Goal: Task Accomplishment & Management: Manage account settings

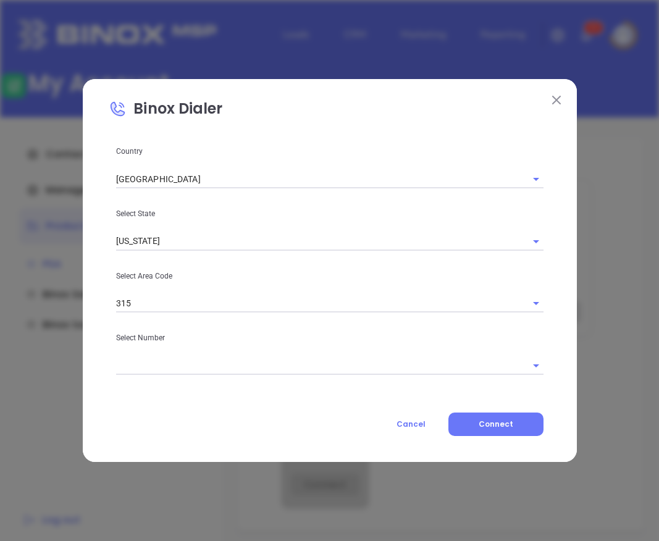
scroll to position [497, 0]
click at [556, 103] on img at bounding box center [556, 100] width 9 height 9
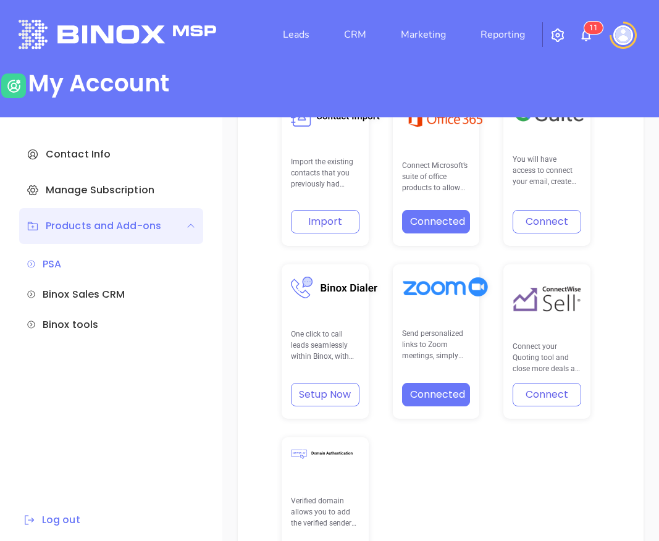
click at [328, 393] on button "Setup Now" at bounding box center [325, 394] width 69 height 23
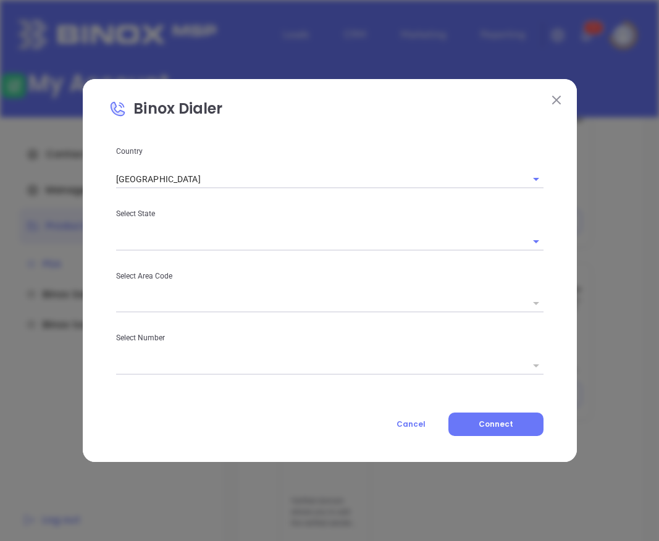
click at [189, 224] on div "Country [GEOGRAPHIC_DATA] Select State Select Area Code Select Number Cancel Co…" at bounding box center [330, 291] width 442 height 292
click at [177, 235] on input "text" at bounding box center [312, 241] width 393 height 18
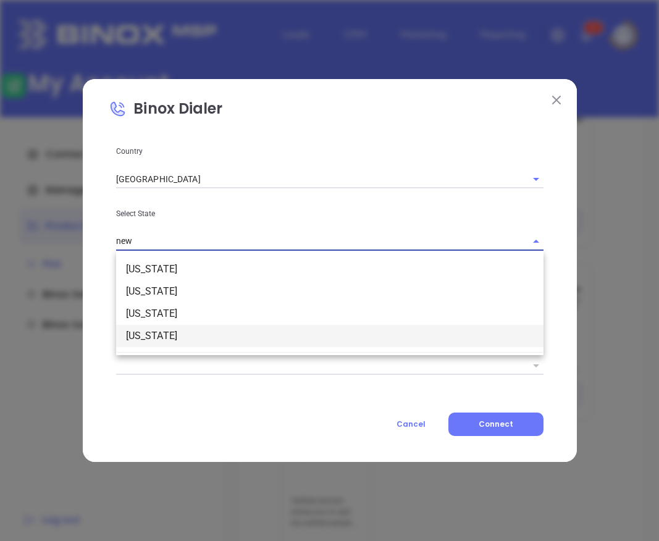
click at [158, 339] on li "[US_STATE]" at bounding box center [330, 336] width 428 height 22
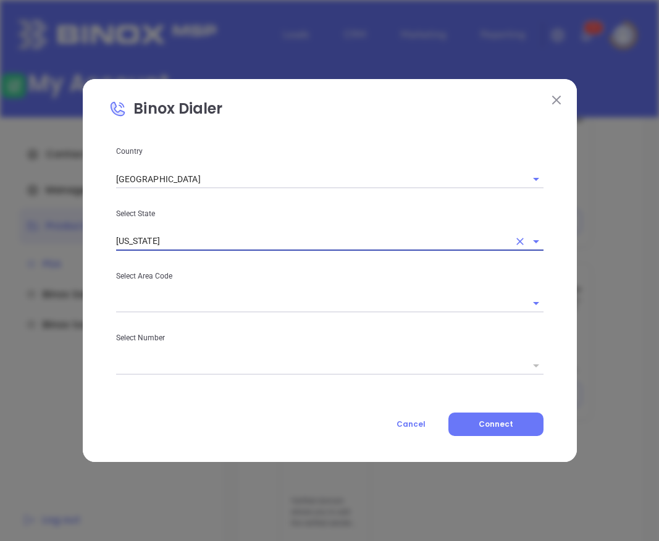
type input "[US_STATE]"
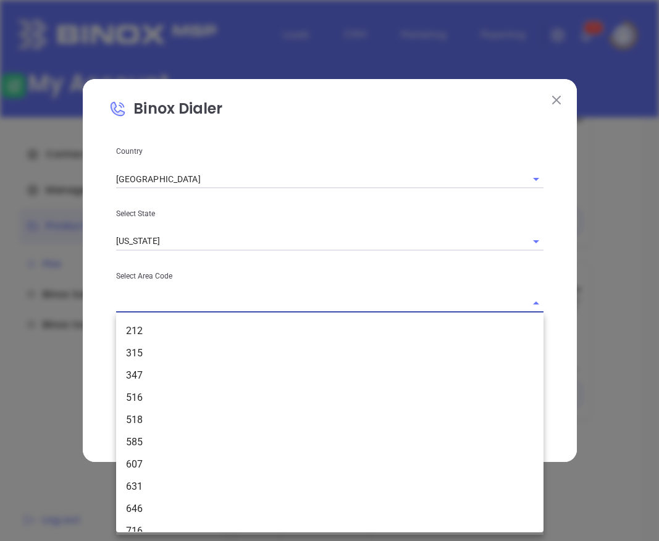
click at [161, 310] on input "text" at bounding box center [312, 304] width 393 height 18
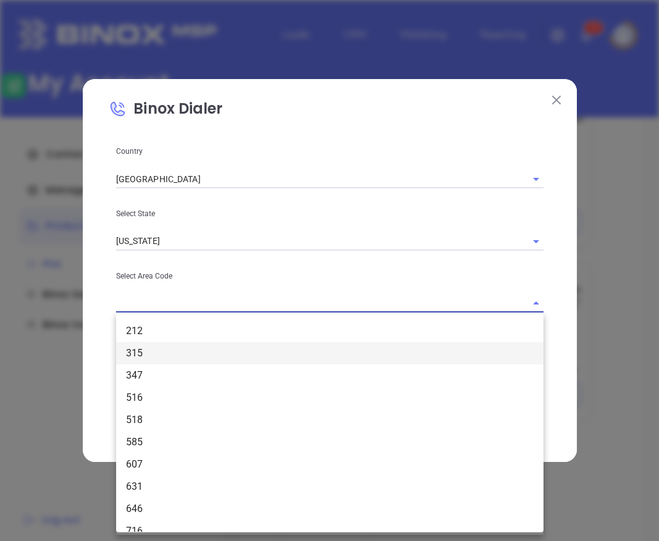
click at [151, 360] on li "315" at bounding box center [330, 353] width 428 height 22
type input "315"
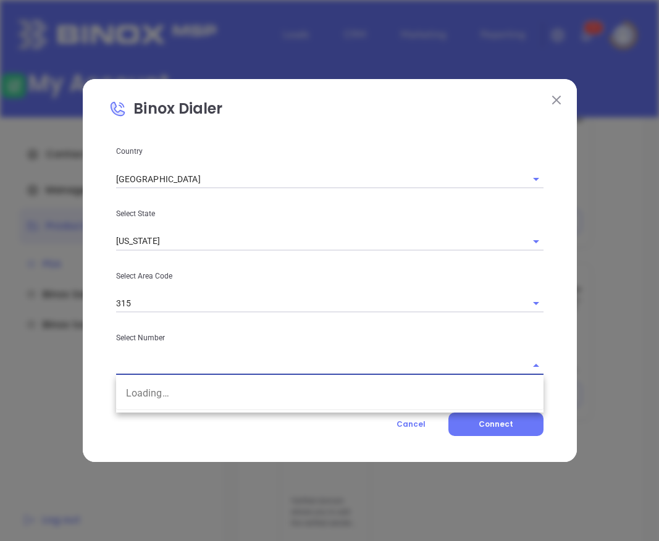
click at [159, 365] on input "text" at bounding box center [312, 366] width 393 height 18
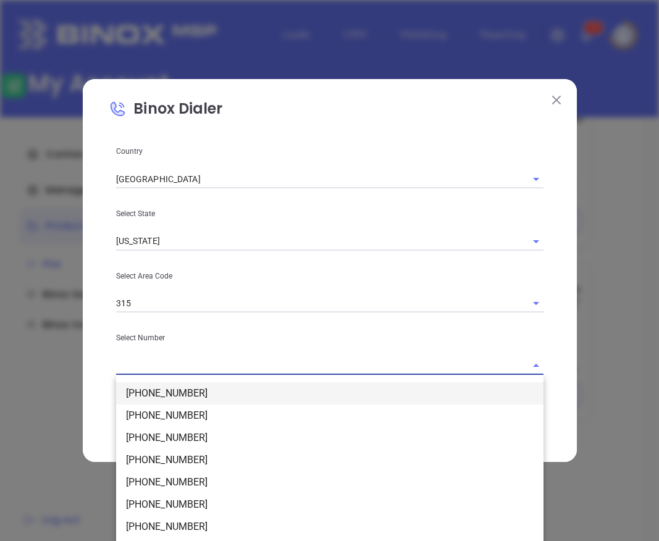
click at [188, 386] on li "[PHONE_NUMBER]" at bounding box center [330, 394] width 428 height 22
type input "[PHONE_NUMBER]"
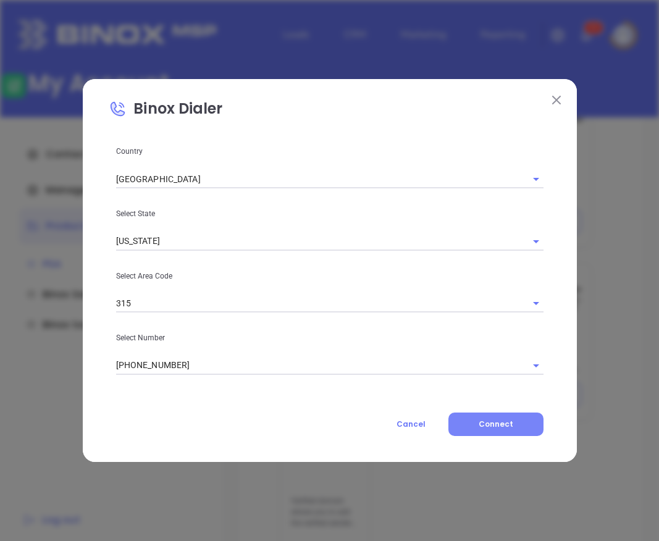
click at [481, 417] on button "Connect" at bounding box center [496, 424] width 95 height 23
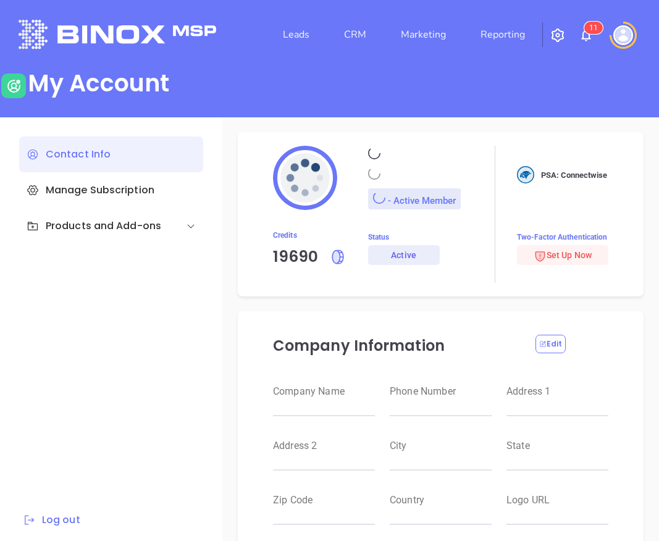
type input "Raulitos Company 2"
type input "(412) 123-4123"
type input "[STREET_ADDRESS]"
type input "Suite 100"
type input "Anytown"
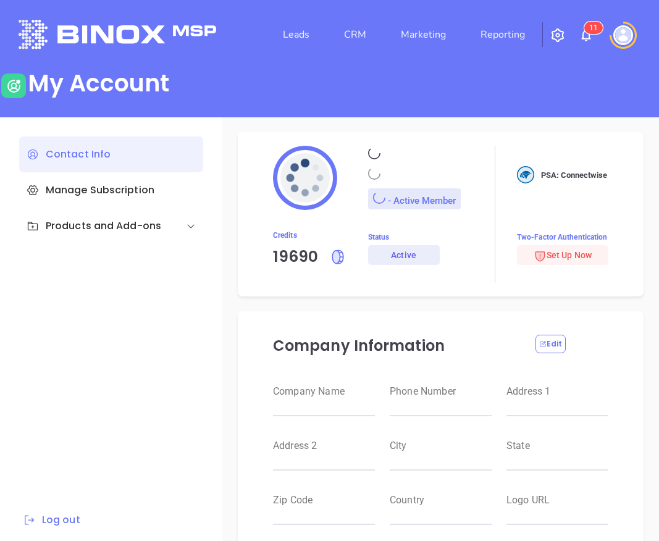
type input "CA"
type input "12345"
type input "US"
type input "https://motiva.net/wp-content/uploads/2024/02/Motiva-Networks-High-DPI.png"
type input "#000000"
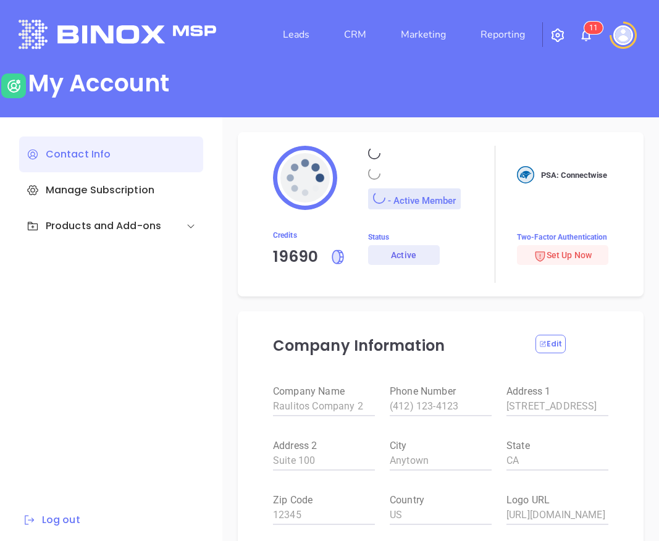
type input "Kevin"
type input "Barrientos"
type input "kevin@binoxmsp.com"
type input "Binox Company Test"
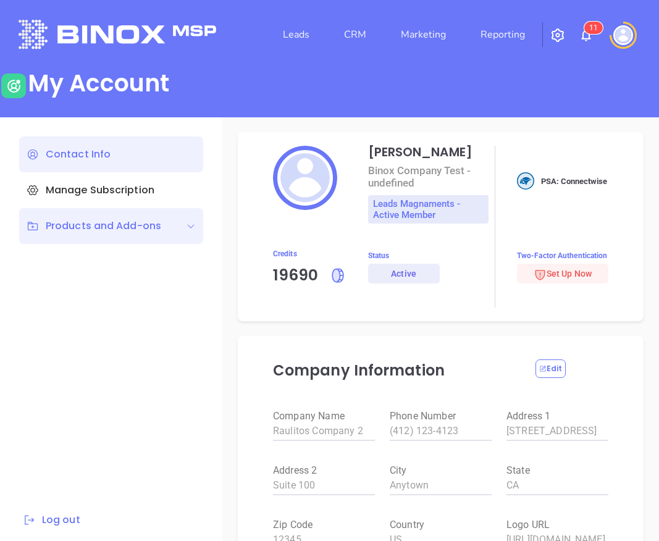
click at [156, 229] on div "Products and Add-ons" at bounding box center [94, 226] width 135 height 15
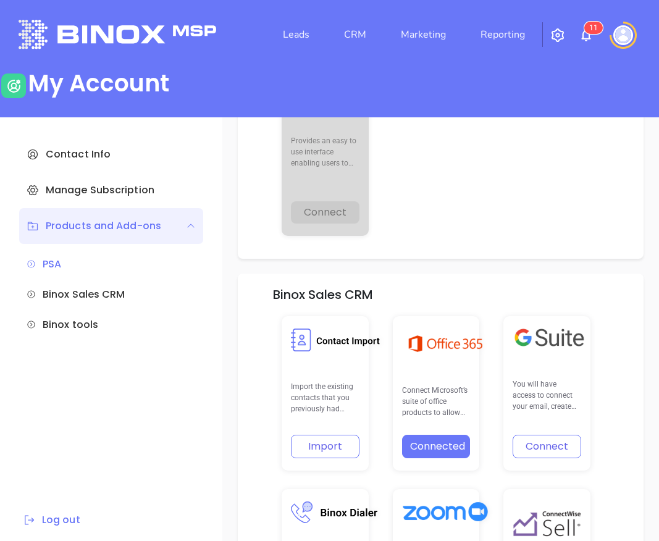
scroll to position [531, 0]
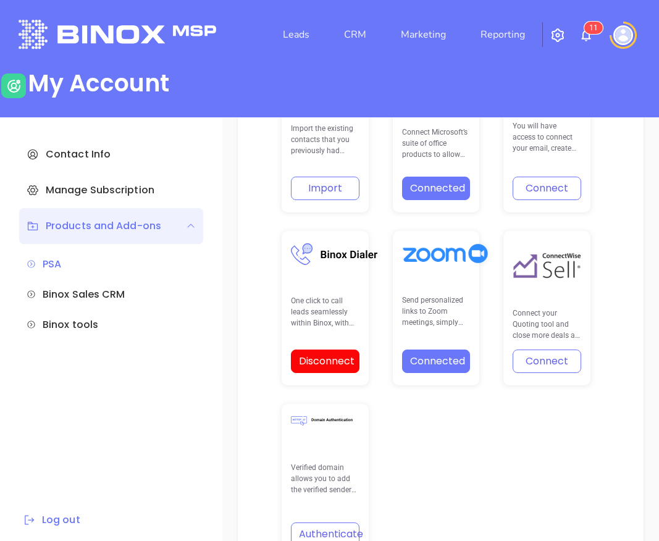
click at [321, 358] on button "Disconnect" at bounding box center [325, 361] width 69 height 23
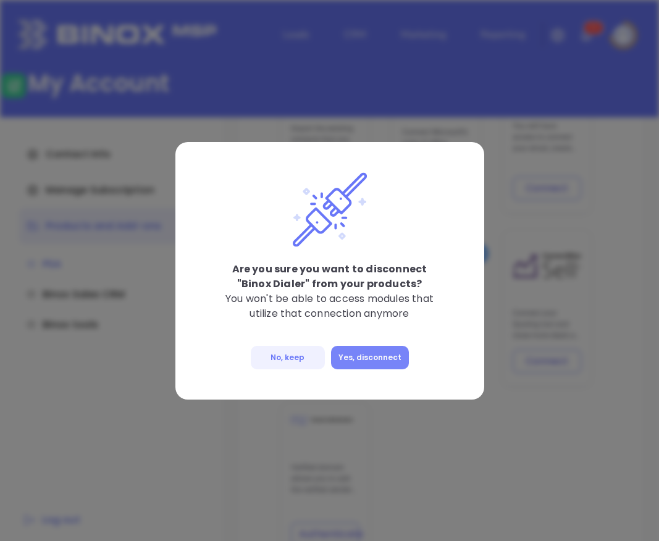
click at [386, 358] on button "Yes, disconnect" at bounding box center [370, 357] width 78 height 23
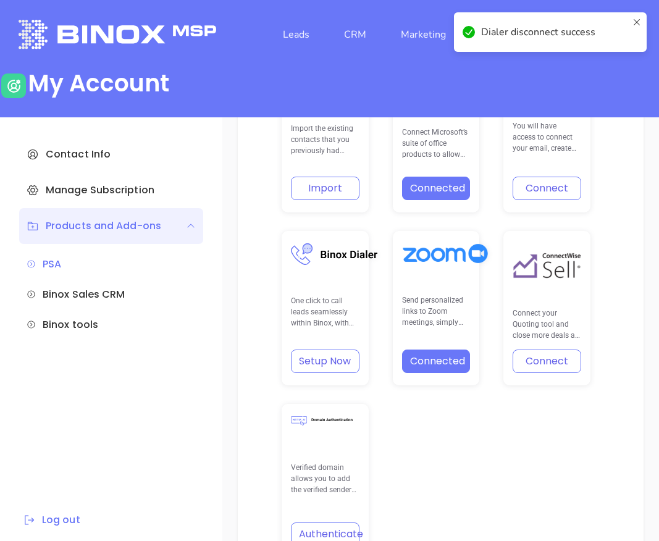
click at [638, 19] on icon at bounding box center [637, 32] width 10 height 30
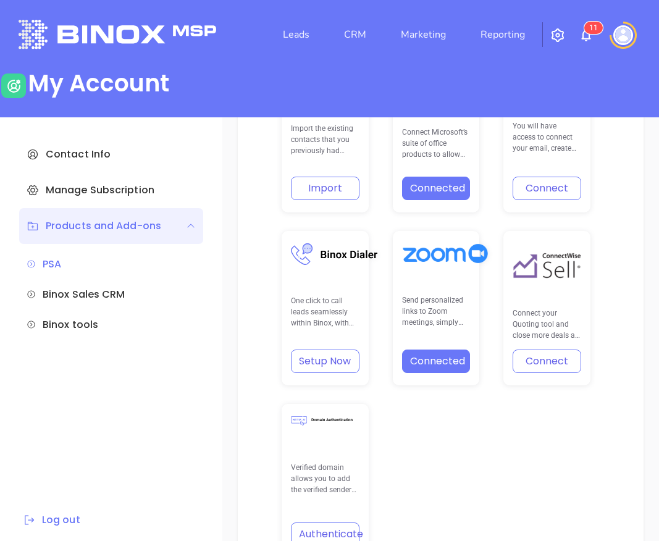
click at [619, 313] on div "Binox Sales CRM Import the existing contacts that you previously had engagement…" at bounding box center [441, 298] width 406 height 566
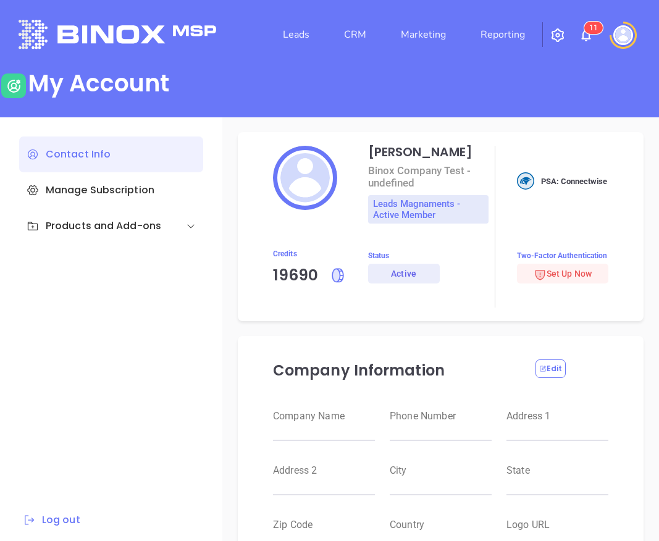
type input "Raulitos Company 2"
type input "(412) 123-4123"
type input "[STREET_ADDRESS]"
type input "Suite 100"
type input "Anytown"
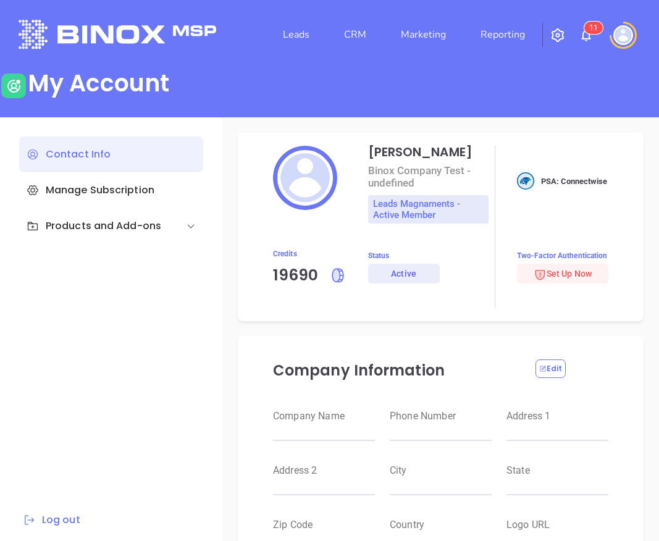
type input "CA"
type input "12345"
type input "US"
type input "[URL][DOMAIN_NAME]"
type input "#000000"
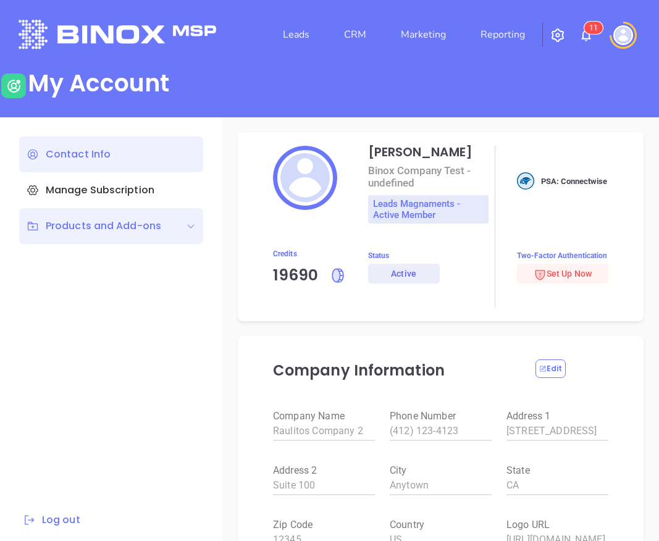
click at [119, 216] on div "Products and Add-ons" at bounding box center [111, 226] width 184 height 36
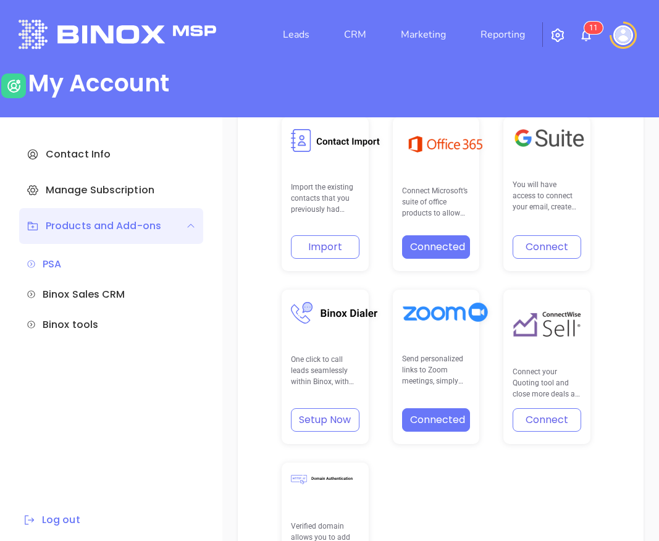
scroll to position [478, 0]
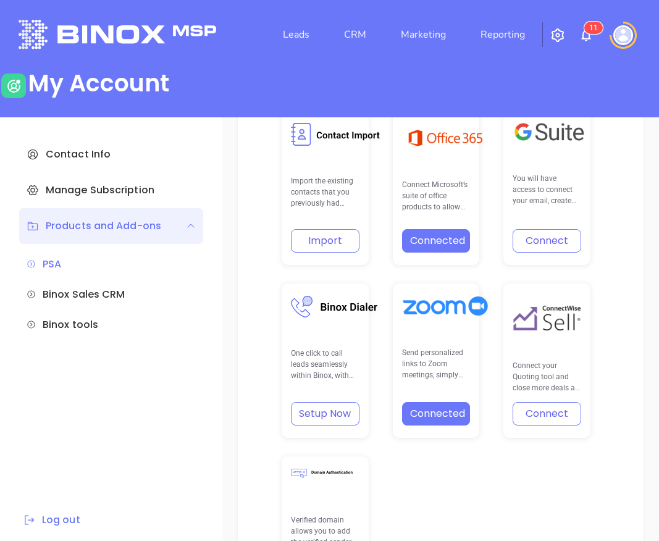
click at [311, 413] on button "Setup Now" at bounding box center [325, 413] width 69 height 23
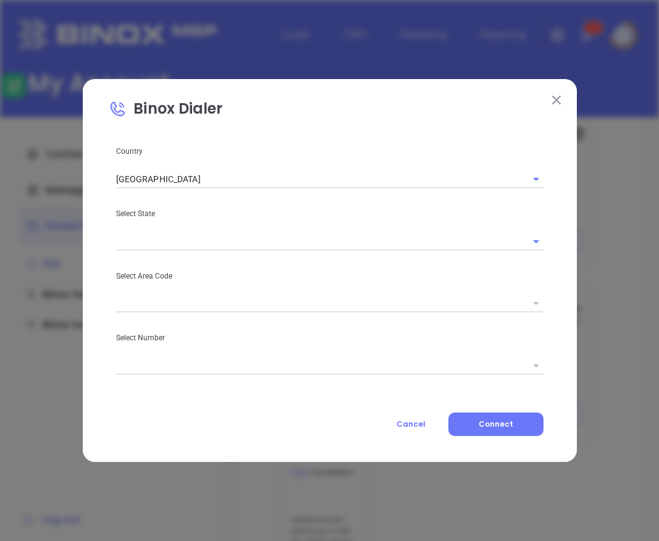
click at [177, 235] on input "text" at bounding box center [312, 241] width 393 height 18
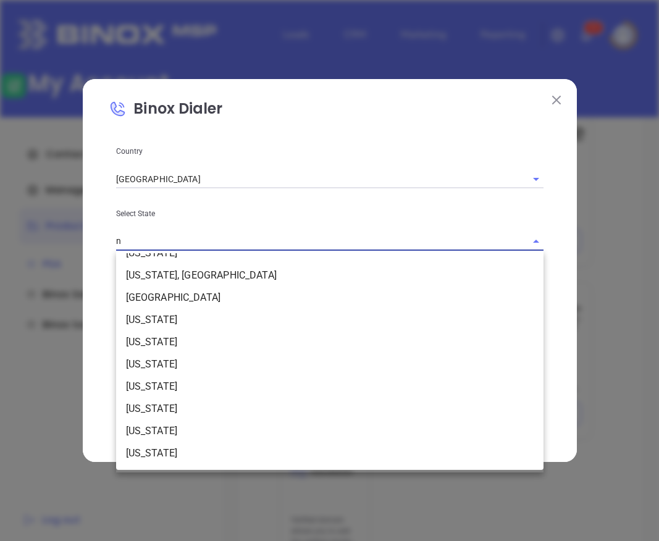
scroll to position [0, 0]
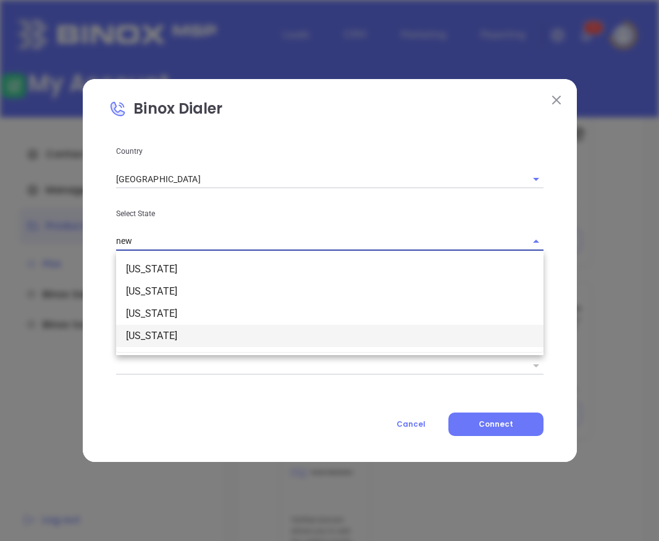
click at [159, 335] on li "[US_STATE]" at bounding box center [330, 336] width 428 height 22
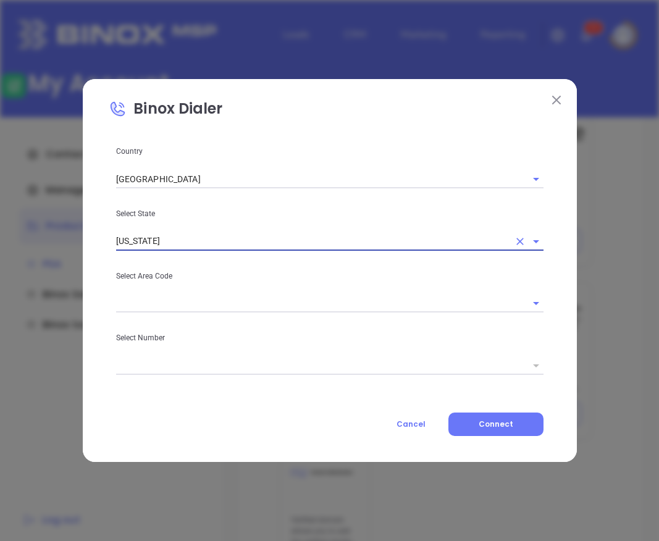
type input "[US_STATE]"
click at [165, 306] on input "text" at bounding box center [312, 304] width 393 height 18
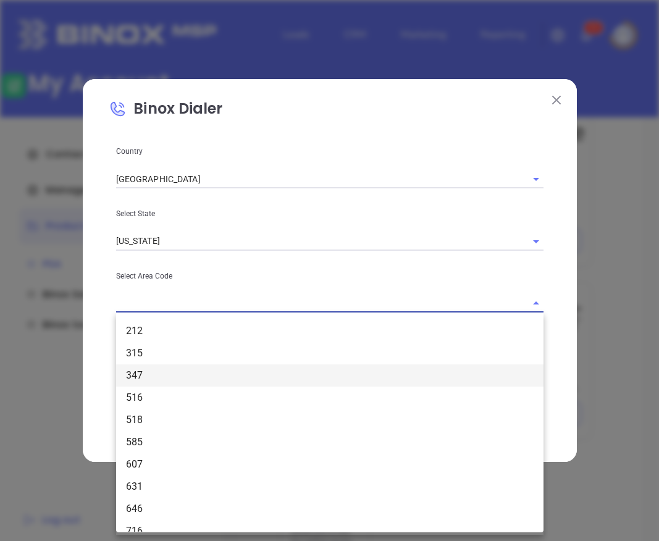
click at [160, 369] on li "347" at bounding box center [330, 376] width 428 height 22
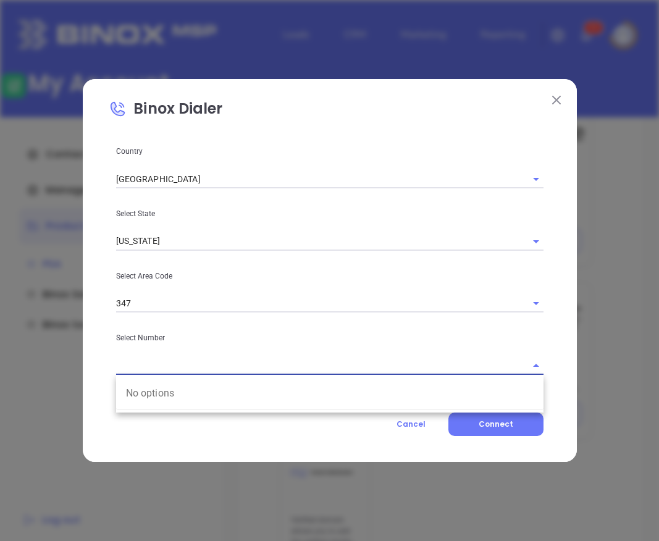
click at [166, 371] on input "text" at bounding box center [312, 366] width 393 height 18
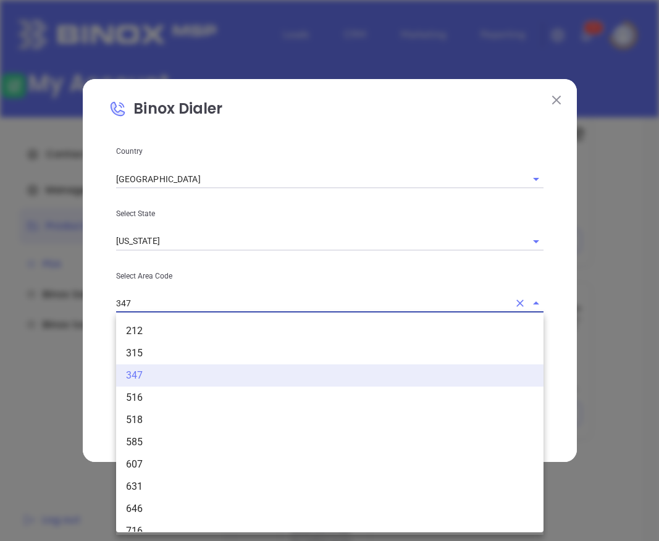
click at [191, 306] on input "347" at bounding box center [312, 304] width 393 height 18
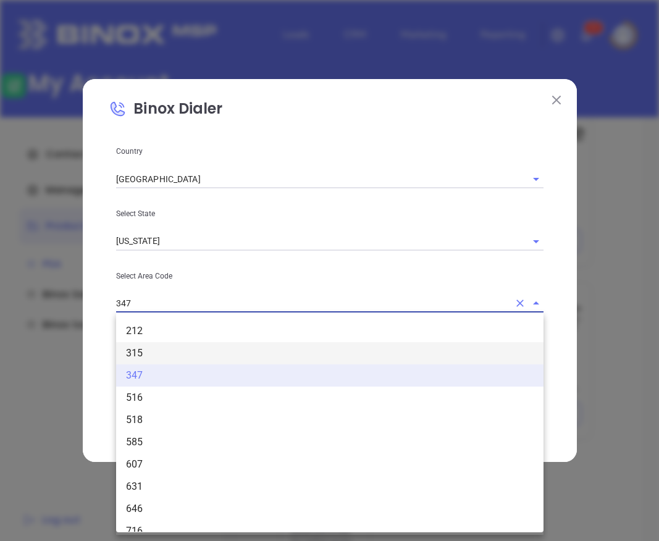
click at [171, 352] on li "315" at bounding box center [330, 353] width 428 height 22
type input "315"
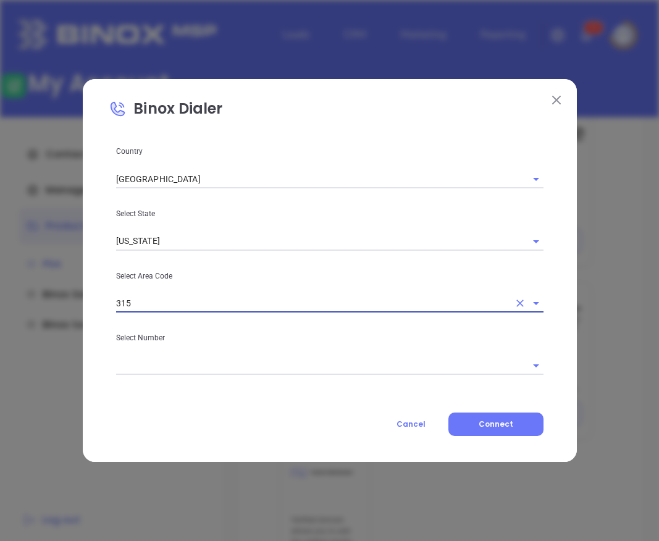
click at [180, 371] on input "text" at bounding box center [312, 366] width 393 height 18
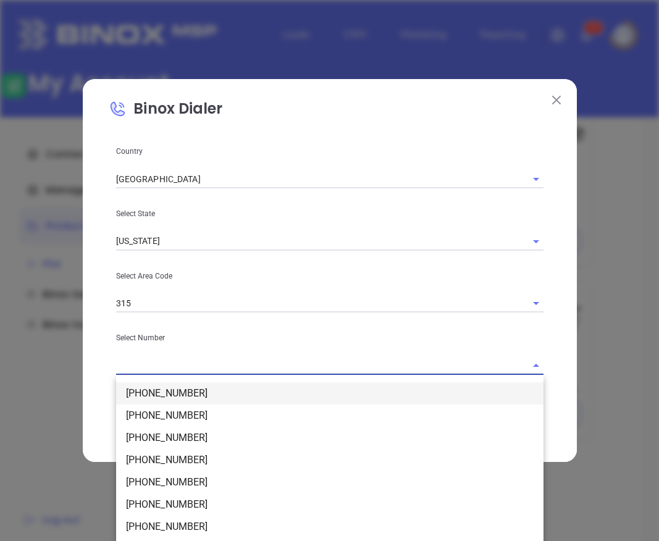
click at [200, 398] on li "(315) 847-5104" at bounding box center [330, 394] width 428 height 22
type input "(315) 847-5104"
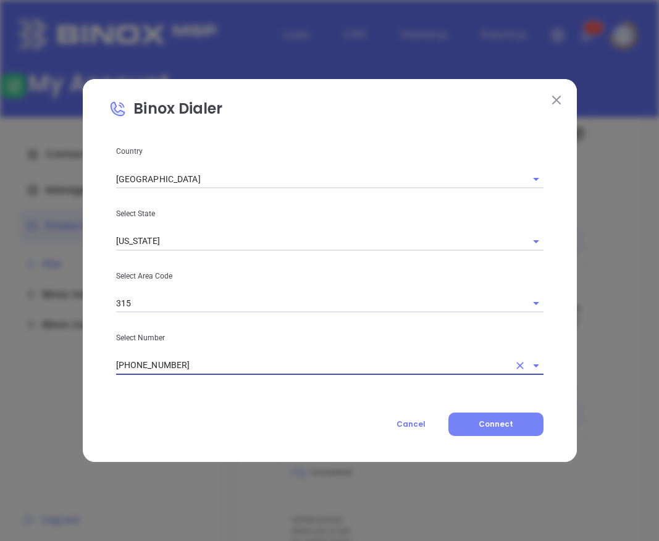
click at [476, 425] on button "Connect" at bounding box center [496, 424] width 95 height 23
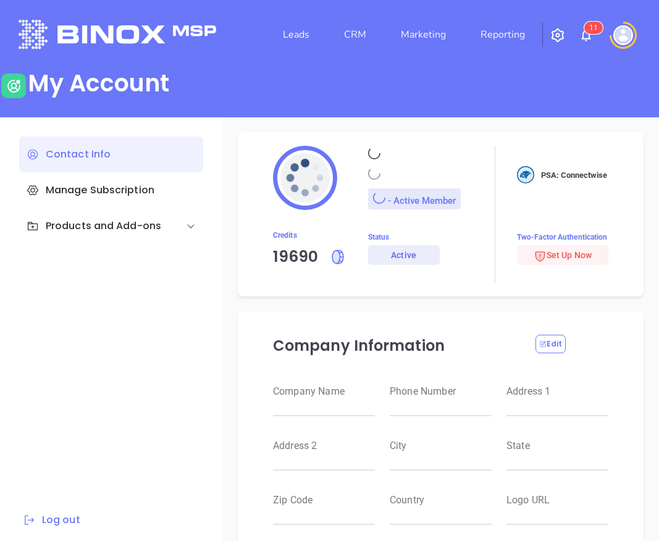
type input "Raulitos Company 2"
type input "(412) 123-4123"
type input "[STREET_ADDRESS]"
type input "Suite 100"
type input "Anytown"
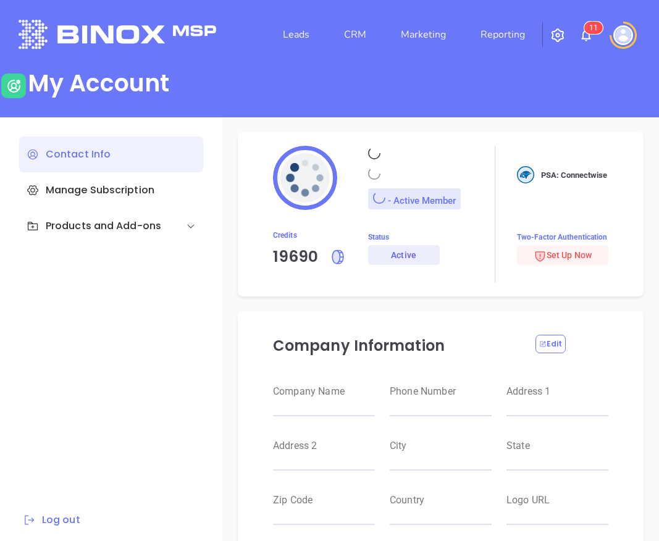
type input "CA"
type input "12345"
type input "US"
type input "[URL][DOMAIN_NAME]"
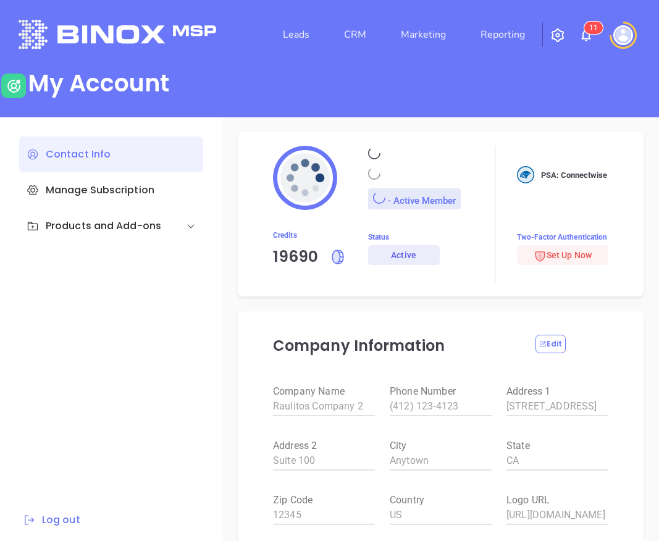
type input "#000000"
type input "[PERSON_NAME]"
type input "[PERSON_NAME][EMAIL_ADDRESS][DOMAIN_NAME]"
type input "Binox Company Test"
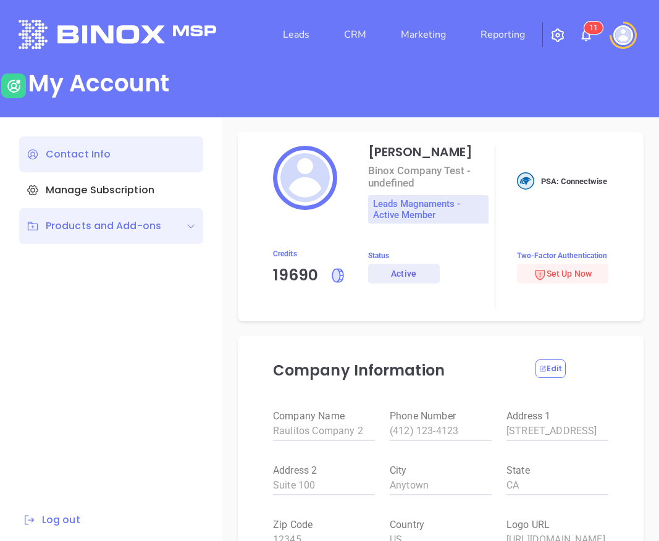
click at [158, 234] on div "Products and Add-ons" at bounding box center [111, 226] width 184 height 36
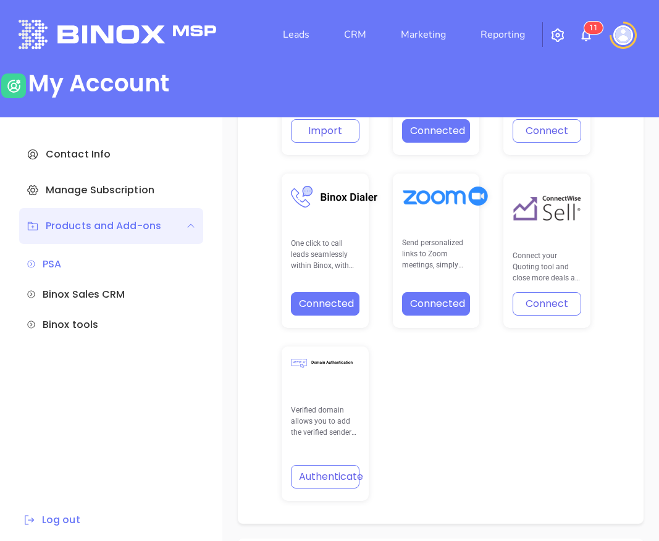
scroll to position [591, 0]
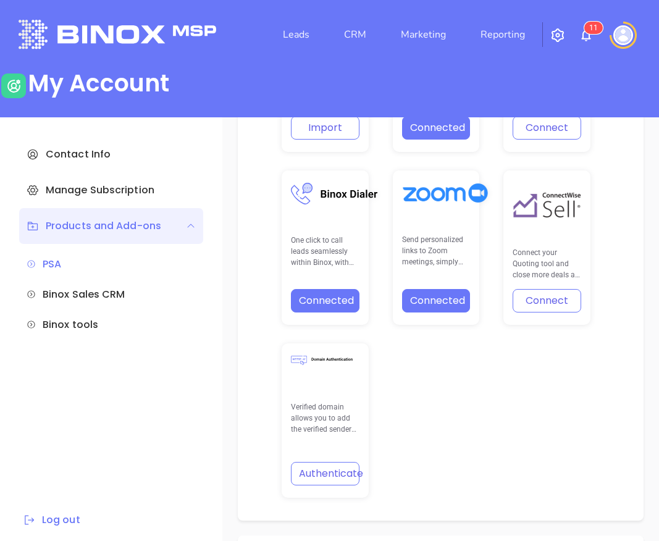
click at [605, 386] on div "Binox Sales CRM Import the existing contacts that you previously had engagement…" at bounding box center [441, 238] width 406 height 566
